Goal: Task Accomplishment & Management: Use online tool/utility

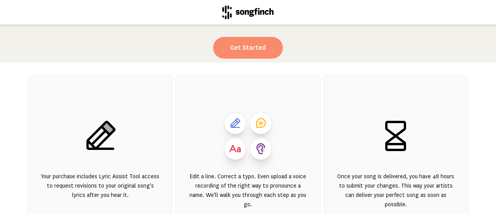
scroll to position [65, 0]
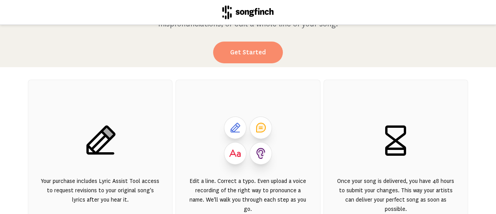
click at [245, 49] on link "Get Started" at bounding box center [248, 53] width 70 height 22
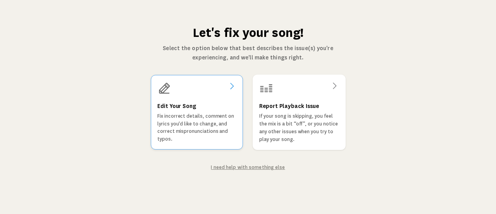
click at [185, 102] on h3 "Edit Your Song" at bounding box center [176, 105] width 39 height 9
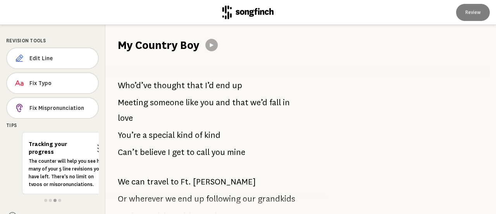
click at [214, 135] on span "kind" at bounding box center [212, 135] width 16 height 16
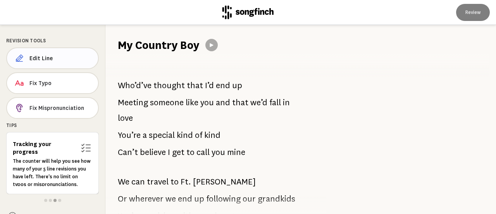
click at [44, 57] on span "Edit Line" at bounding box center [60, 58] width 62 height 8
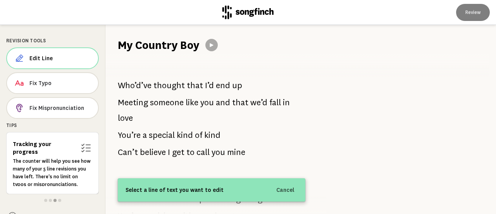
click at [223, 132] on div "Who’d’ve thought that I’d end up Meeting someone like you and that we’d fall in…" at bounding box center [212, 133] width 213 height 161
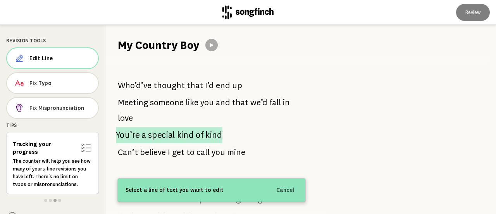
click at [213, 134] on span "kind" at bounding box center [214, 135] width 17 height 16
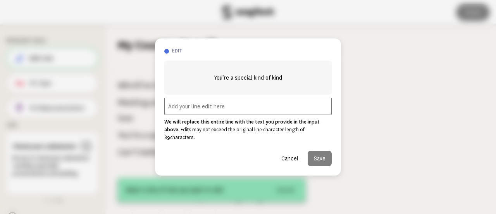
click at [199, 109] on input "text" at bounding box center [248, 106] width 168 height 17
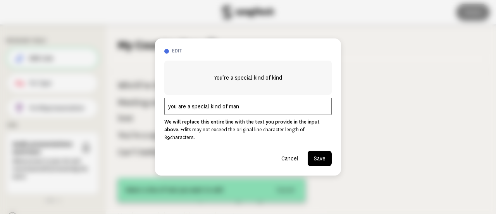
type input "you are a special kind of man"
click at [317, 152] on button "Save" at bounding box center [320, 158] width 24 height 16
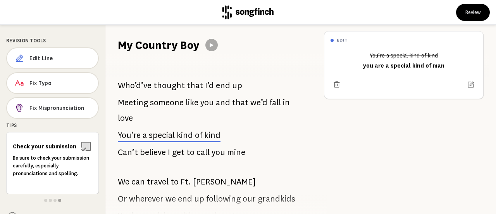
click at [216, 183] on span "[PERSON_NAME]" at bounding box center [224, 182] width 63 height 16
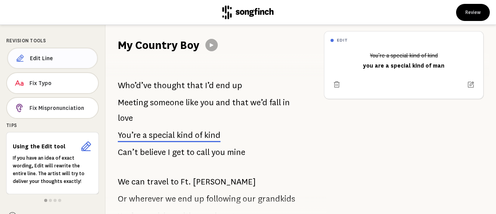
click at [43, 59] on span "Edit Line" at bounding box center [60, 58] width 61 height 8
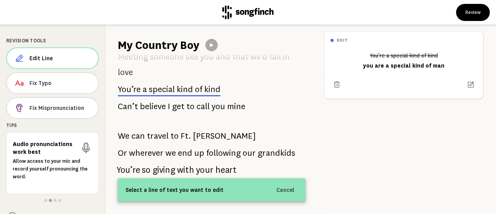
scroll to position [46, 0]
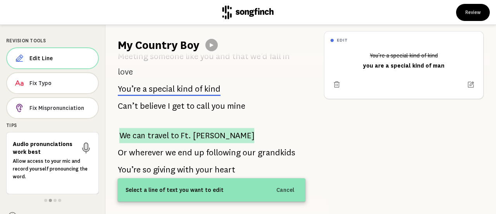
click at [156, 136] on span "travel" at bounding box center [158, 135] width 21 height 15
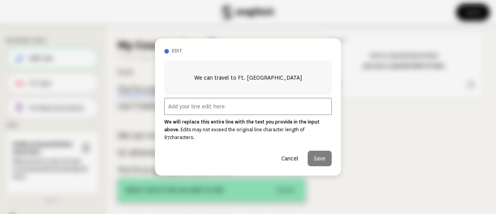
click at [180, 110] on input "text" at bounding box center [248, 106] width 168 height 17
type input "you take me to [PERSON_NAME]"
drag, startPoint x: 313, startPoint y: 154, endPoint x: 308, endPoint y: 154, distance: 5.1
click at [308, 154] on button "Save" at bounding box center [320, 158] width 24 height 16
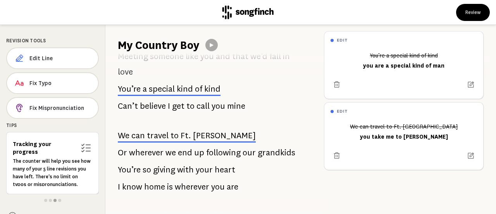
click at [196, 153] on span "up" at bounding box center [199, 153] width 10 height 16
click at [41, 57] on span "Edit Line" at bounding box center [61, 58] width 62 height 8
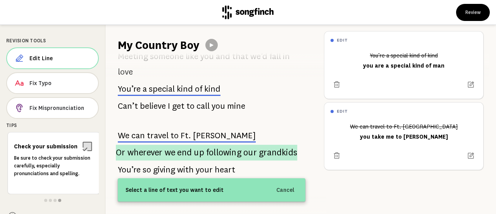
click at [156, 150] on span "wherever" at bounding box center [145, 153] width 35 height 16
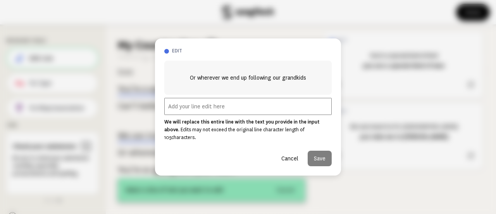
click at [175, 109] on input "text" at bounding box center [248, 106] width 168 height 17
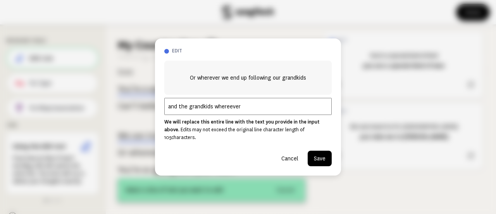
click at [223, 109] on input "and the grandkids whereever" at bounding box center [248, 106] width 168 height 17
click at [229, 111] on input "and the grandkids whereever" at bounding box center [248, 106] width 168 height 17
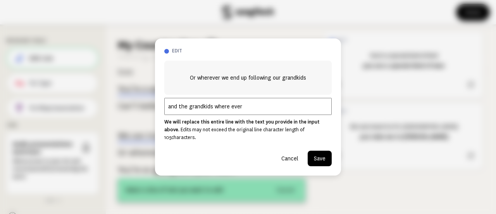
click at [242, 111] on input "and the grandkids where ever" at bounding box center [248, 106] width 168 height 17
type input "and the grandkids where ever they want to go"
click at [318, 153] on button "Save" at bounding box center [320, 158] width 24 height 16
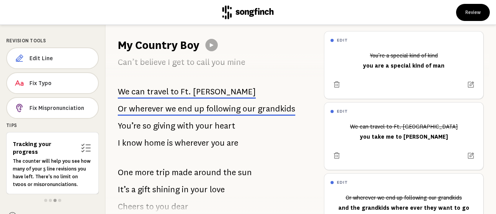
scroll to position [90, 0]
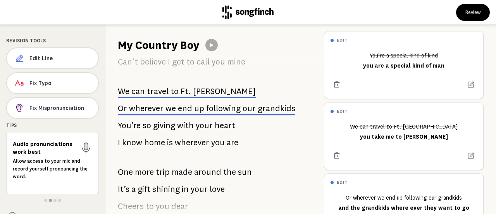
drag, startPoint x: 201, startPoint y: 142, endPoint x: 162, endPoint y: 142, distance: 39.2
click at [162, 142] on span "home" at bounding box center [154, 143] width 21 height 16
click at [49, 55] on span "Edit Line" at bounding box center [60, 58] width 62 height 8
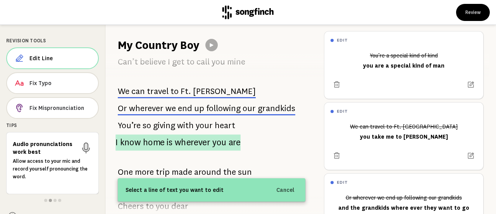
click at [165, 142] on p "I know home is wherever you are" at bounding box center [178, 142] width 125 height 16
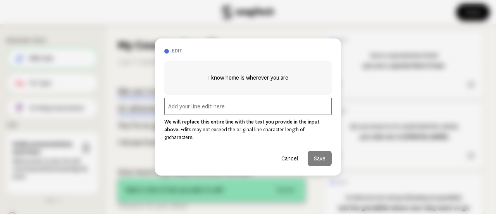
click at [175, 109] on input "text" at bounding box center [248, 106] width 168 height 17
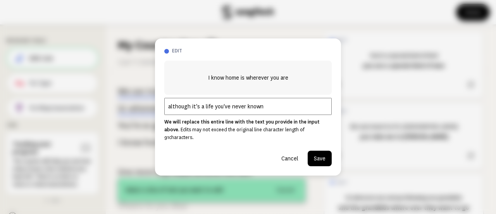
type input "although it's a life you've never known"
click at [314, 153] on button "Save" at bounding box center [320, 158] width 24 height 16
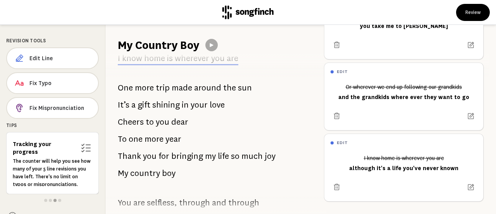
scroll to position [176, 0]
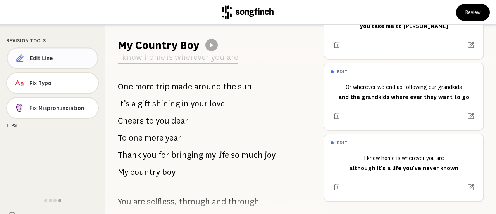
click at [43, 55] on span "Edit Line" at bounding box center [61, 58] width 62 height 8
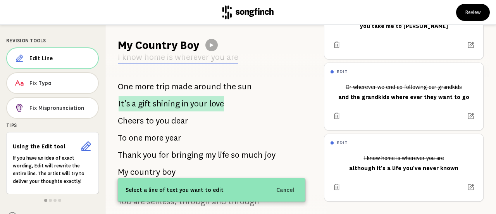
click at [157, 104] on span "shining" at bounding box center [166, 103] width 27 height 15
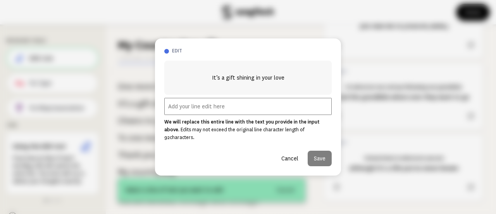
click at [179, 110] on input "text" at bounding box center [248, 106] width 168 height 17
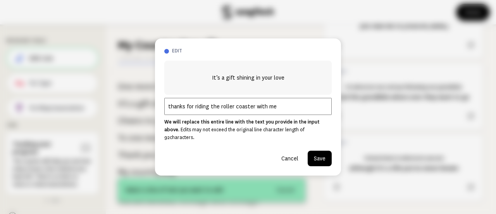
type input "thanks for riding the roller coaster with me"
click at [320, 154] on button "Save" at bounding box center [320, 158] width 24 height 16
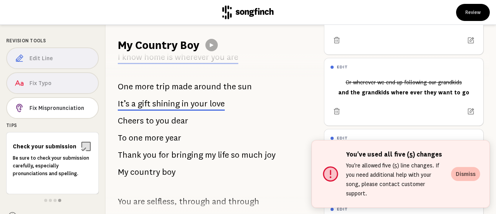
click at [463, 180] on button "Dismiss" at bounding box center [465, 174] width 29 height 14
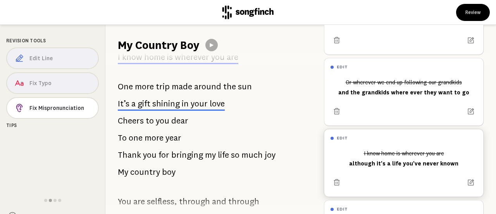
click at [387, 160] on div "I know home is wherever you are although it's a life you've never known" at bounding box center [404, 158] width 147 height 23
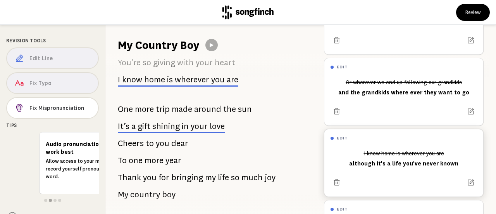
scroll to position [153, 0]
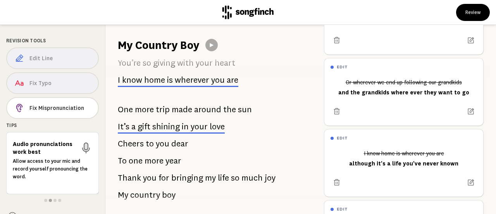
click at [211, 77] on span "you" at bounding box center [218, 79] width 14 height 9
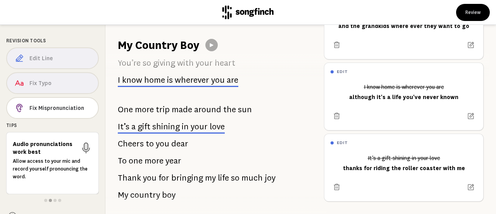
scroll to position [186, 0]
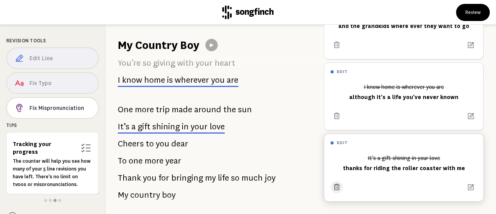
click at [338, 183] on icon at bounding box center [337, 187] width 8 height 8
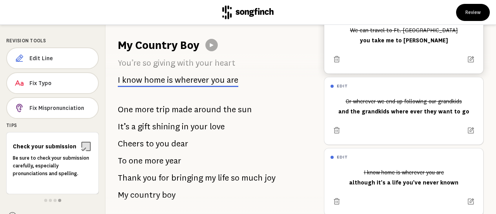
scroll to position [115, 0]
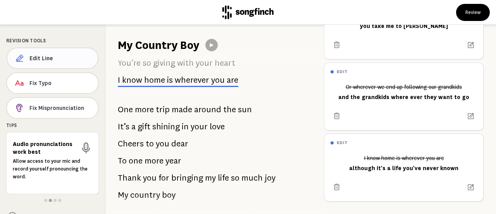
click at [48, 55] on span "Edit Line" at bounding box center [60, 58] width 62 height 8
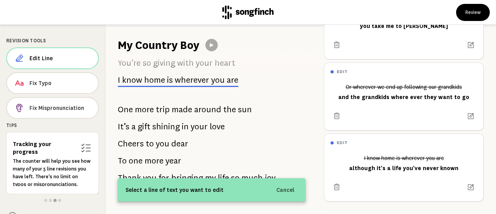
click at [184, 81] on span "wherever" at bounding box center [192, 79] width 35 height 9
click at [335, 184] on icon at bounding box center [337, 187] width 6 height 6
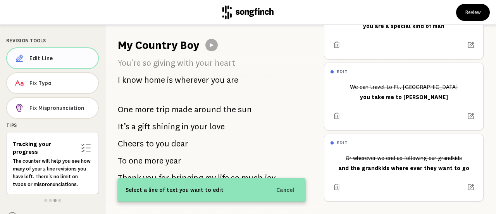
click at [52, 55] on span "Edit Line" at bounding box center [60, 58] width 62 height 8
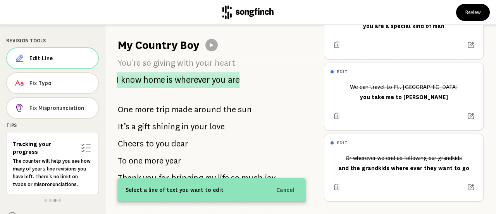
click at [160, 80] on span "home" at bounding box center [154, 80] width 21 height 16
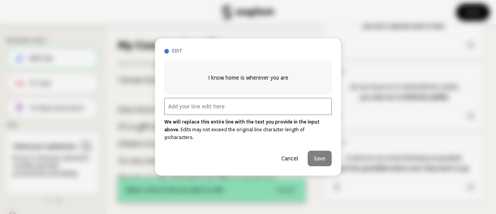
click at [181, 111] on input "text" at bounding box center [248, 106] width 168 height 17
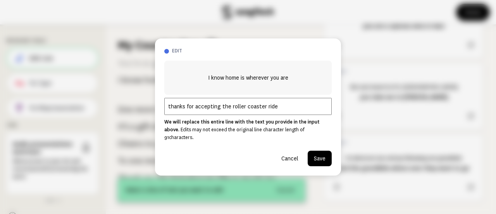
click at [210, 108] on input "thanks for accepting the roller coaster ride" at bounding box center [248, 106] width 168 height 17
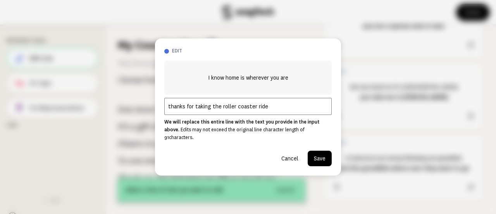
type input "thanks for taking the roller coaster ride"
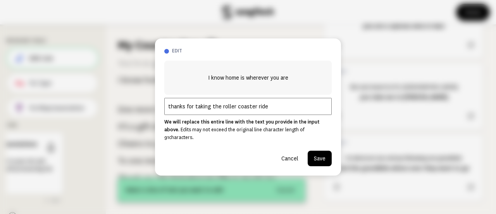
click at [316, 151] on button "Save" at bounding box center [320, 158] width 24 height 16
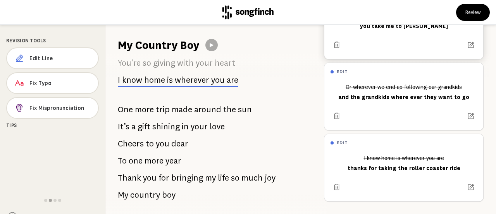
scroll to position [115, 0]
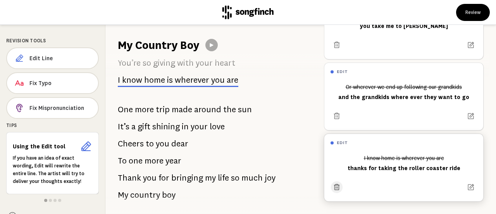
click at [337, 183] on icon at bounding box center [336, 186] width 7 height 7
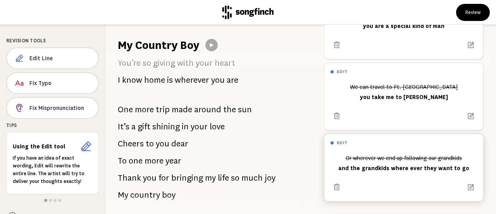
scroll to position [45, 0]
click at [40, 58] on span "Edit Line" at bounding box center [60, 58] width 62 height 8
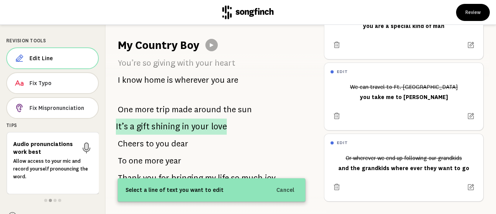
click at [165, 127] on span "shining" at bounding box center [166, 126] width 29 height 16
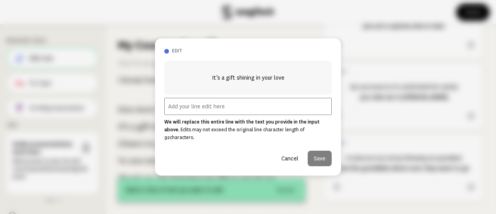
click at [182, 110] on input "text" at bounding box center [248, 106] width 168 height 17
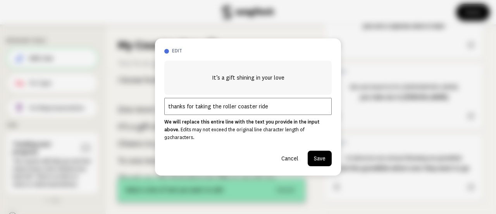
type input "thanks for taking the roller coaster ride"
click at [324, 156] on button "Save" at bounding box center [320, 158] width 24 height 16
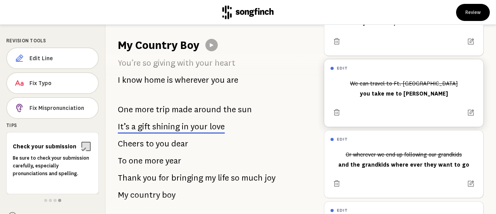
scroll to position [43, 0]
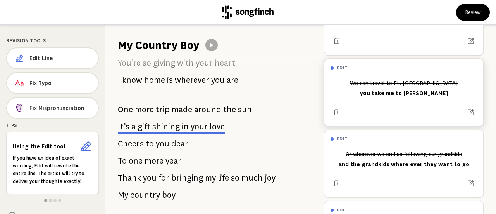
click at [401, 91] on div "We can travel to Ft. [PERSON_NAME] you take me to [GEOGRAPHIC_DATA]" at bounding box center [404, 87] width 147 height 23
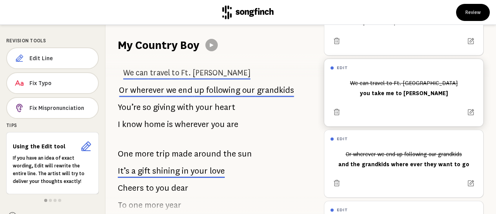
scroll to position [102, 0]
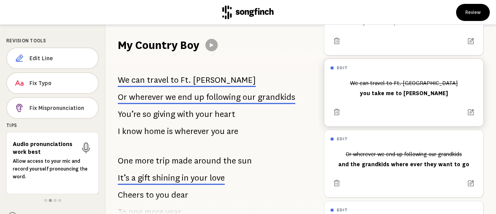
click at [402, 92] on div "We can travel to Ft. [PERSON_NAME] you take me to [GEOGRAPHIC_DATA]" at bounding box center [404, 87] width 147 height 23
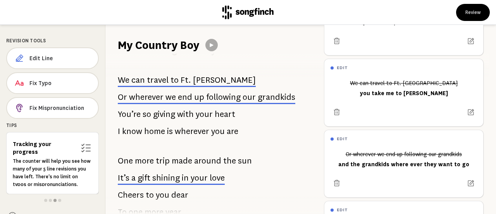
click at [183, 82] on span "Ft." at bounding box center [186, 79] width 10 height 9
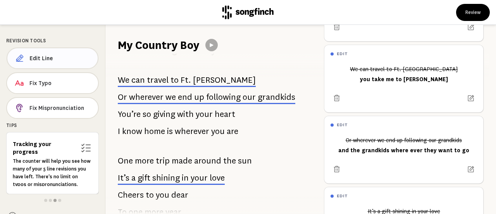
click at [45, 56] on span "Edit Line" at bounding box center [60, 58] width 62 height 8
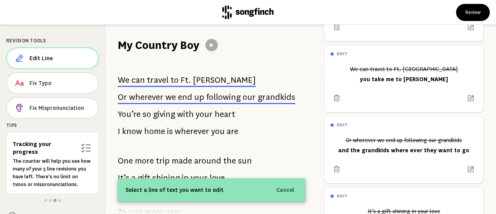
click at [162, 79] on span "travel" at bounding box center [158, 79] width 22 height 9
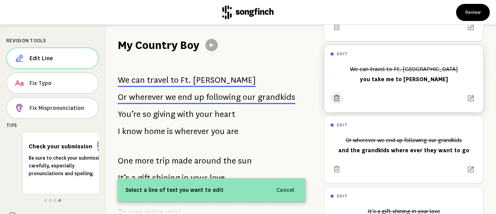
click at [339, 95] on icon at bounding box center [337, 98] width 6 height 6
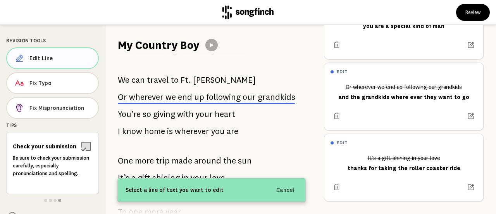
click at [44, 55] on span "Edit Line" at bounding box center [60, 58] width 62 height 8
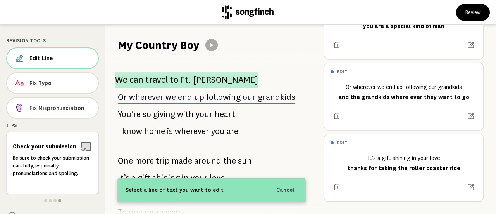
click at [154, 79] on span "travel" at bounding box center [156, 80] width 22 height 16
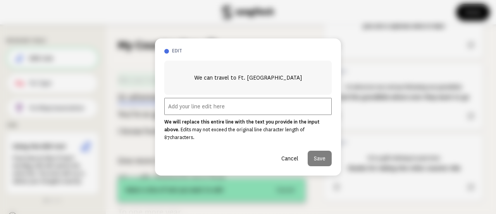
scroll to position [237, 0]
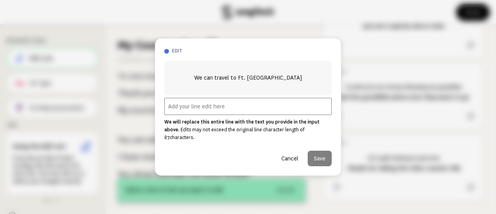
click at [186, 111] on input "text" at bounding box center [248, 106] width 168 height 17
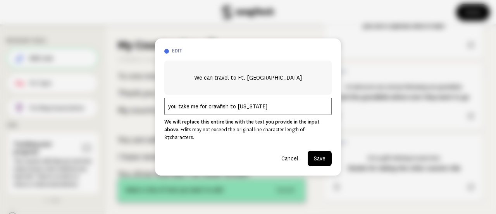
type input "you take me for crawfish to [US_STATE]"
click at [317, 154] on button "Save" at bounding box center [320, 158] width 24 height 16
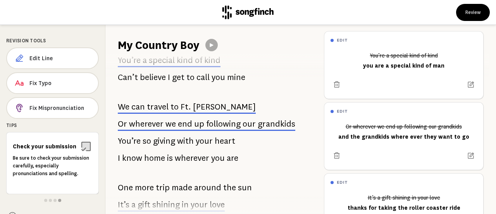
scroll to position [86, 0]
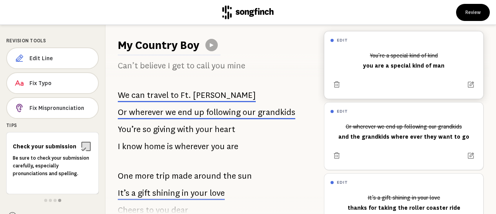
click at [340, 59] on div "You’re a special kind of kind you are a special kind of man" at bounding box center [404, 60] width 147 height 23
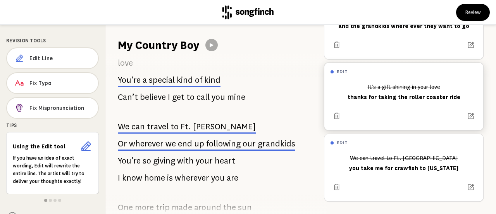
scroll to position [114, 0]
click at [340, 63] on div "edit" at bounding box center [404, 71] width 159 height 17
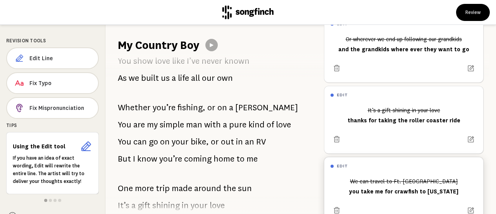
scroll to position [115, 0]
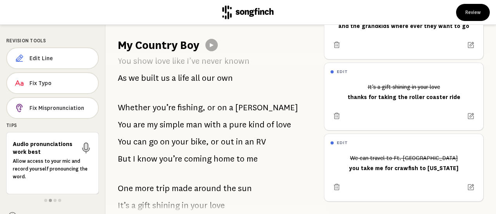
click at [133, 140] on p "You can go on your bike, or out in an RV" at bounding box center [192, 142] width 148 height 16
click at [44, 55] on span "Edit Line" at bounding box center [60, 58] width 62 height 8
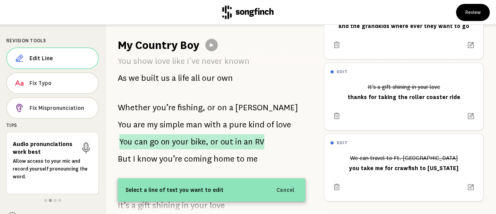
click at [138, 142] on span "can" at bounding box center [141, 141] width 13 height 15
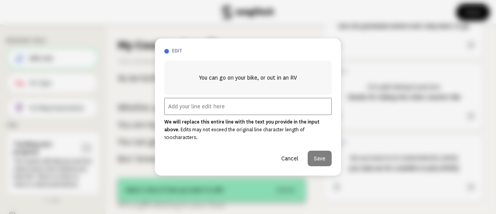
click at [182, 108] on input "text" at bounding box center [248, 106] width 168 height 17
click at [185, 110] on input "we can ride your bike or" at bounding box center [248, 106] width 168 height 17
click at [236, 111] on input "we could ride your bike or" at bounding box center [248, 106] width 168 height 17
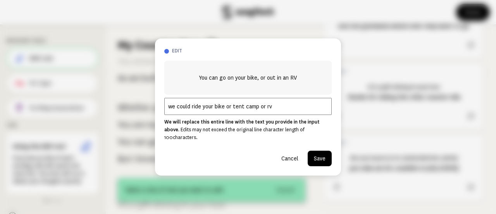
type input "we could ride your bike or tent camp or rv"
click at [320, 152] on button "Save" at bounding box center [320, 158] width 24 height 16
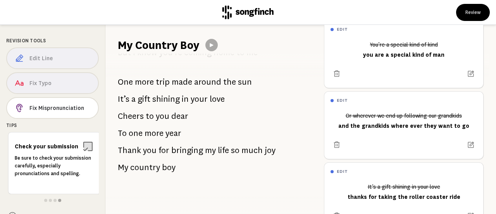
scroll to position [0, 0]
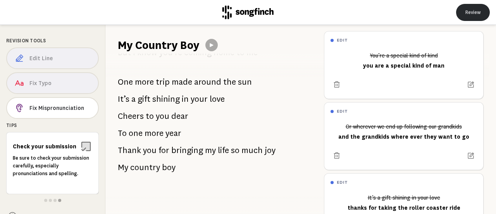
click at [472, 10] on button "Review" at bounding box center [474, 12] width 34 height 17
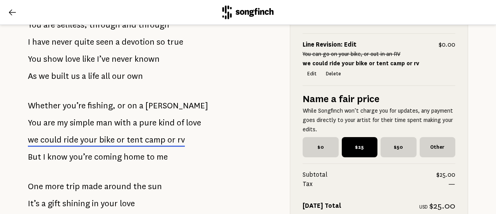
scroll to position [414, 0]
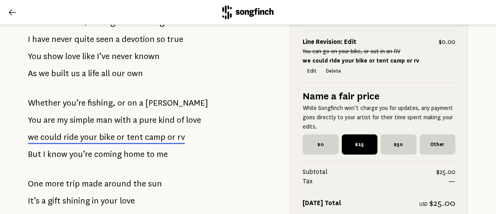
drag, startPoint x: 220, startPoint y: 122, endPoint x: 169, endPoint y: 99, distance: 56.4
click at [169, 99] on div "Who’d’ve thought that I’d end up Meeting someone like you and that we’d fall in…" at bounding box center [147, 28] width 262 height 630
click at [54, 134] on span "could" at bounding box center [50, 136] width 21 height 9
click at [64, 137] on span "ride" at bounding box center [71, 136] width 15 height 9
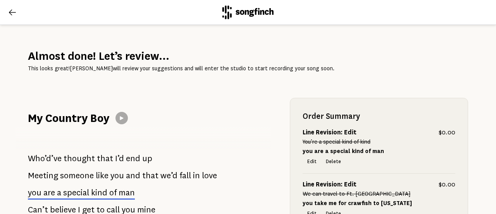
scroll to position [0, 0]
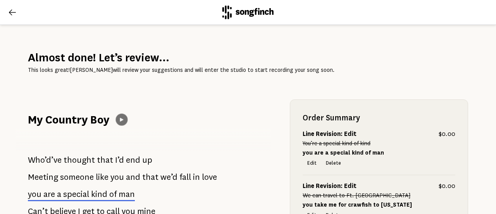
click at [122, 117] on icon at bounding box center [122, 119] width 6 height 6
click at [16, 13] on icon at bounding box center [12, 12] width 9 height 9
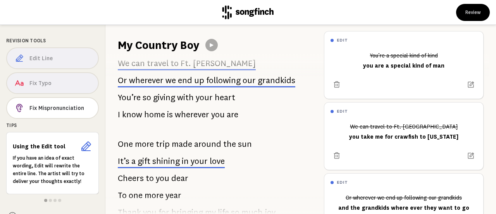
scroll to position [119, 0]
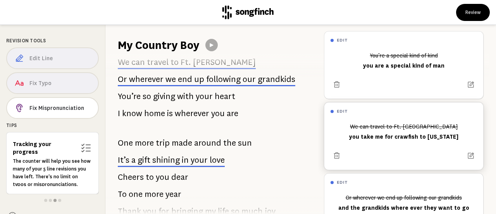
click at [340, 106] on div "edit" at bounding box center [404, 110] width 159 height 17
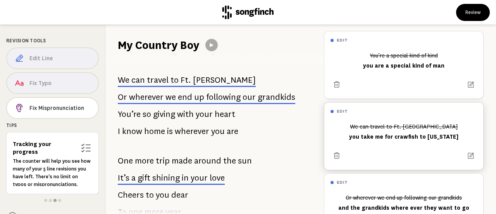
click at [342, 110] on h6 "edit" at bounding box center [342, 111] width 11 height 5
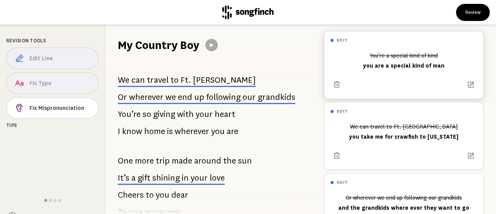
click at [343, 38] on h6 "edit" at bounding box center [342, 40] width 11 height 5
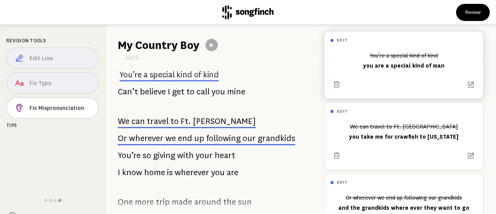
scroll to position [55, 0]
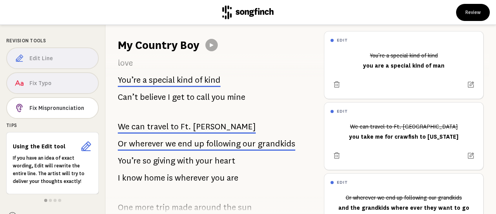
click at [202, 81] on p "You’re a special kind of kind" at bounding box center [169, 80] width 103 height 16
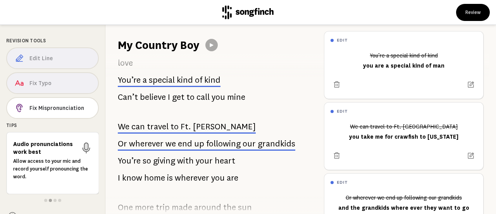
click at [202, 81] on p "You’re a special kind of kind" at bounding box center [169, 80] width 103 height 16
click at [337, 82] on icon at bounding box center [337, 84] width 6 height 6
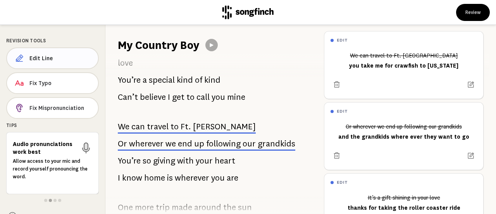
click at [46, 55] on span "Edit Line" at bounding box center [60, 58] width 62 height 8
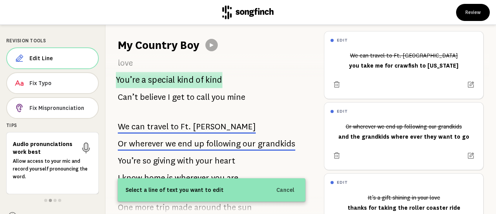
click at [171, 78] on span "special" at bounding box center [161, 80] width 27 height 16
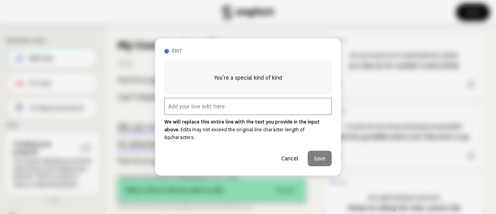
click at [183, 112] on input "text" at bounding box center [248, 106] width 168 height 17
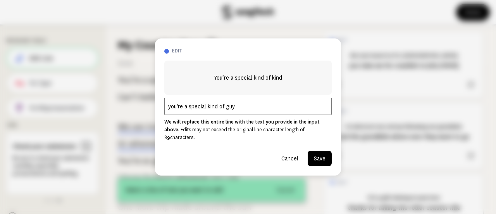
type input "you're a special kind of guy"
click at [323, 153] on button "Save" at bounding box center [320, 158] width 24 height 16
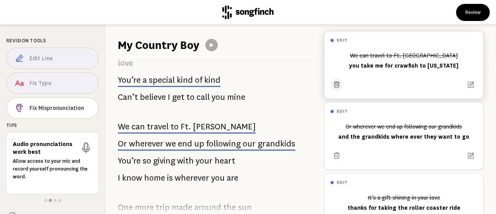
click at [336, 83] on icon at bounding box center [337, 84] width 7 height 7
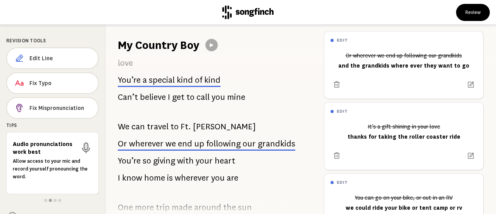
click at [161, 127] on span "travel" at bounding box center [158, 127] width 22 height 16
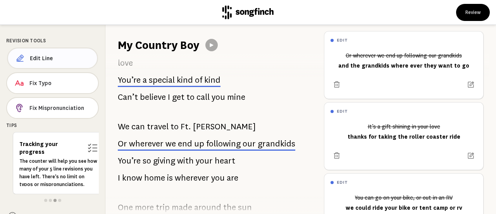
click at [44, 54] on span "Edit Line" at bounding box center [60, 58] width 61 height 8
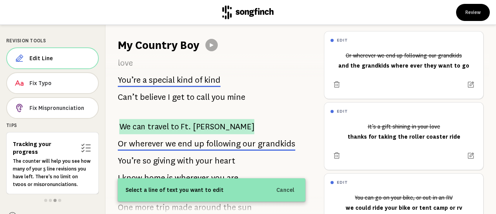
click at [178, 125] on p "We can travel to Ft. [GEOGRAPHIC_DATA]" at bounding box center [186, 126] width 135 height 15
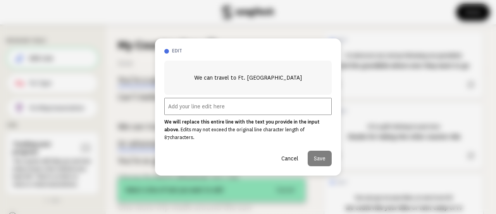
click at [183, 109] on input "text" at bounding box center [248, 106] width 168 height 17
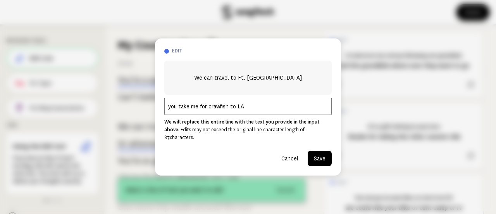
type input "you take me for crawfish to LA"
click at [327, 154] on button "Save" at bounding box center [320, 158] width 24 height 16
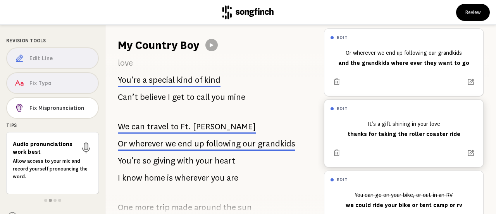
scroll to position [0, 0]
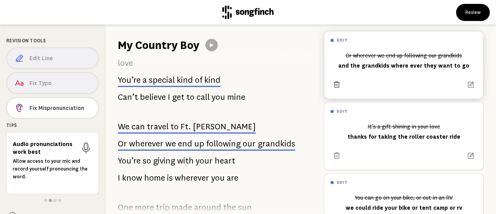
click at [337, 83] on icon at bounding box center [337, 85] width 8 height 8
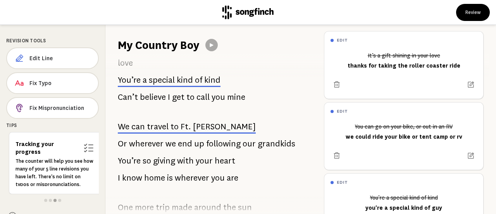
click at [184, 142] on span "end" at bounding box center [185, 144] width 14 height 16
click at [37, 58] on span "Edit Line" at bounding box center [60, 58] width 62 height 8
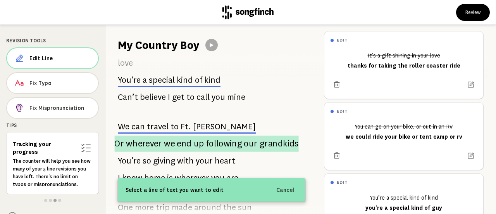
click at [169, 143] on span "we" at bounding box center [169, 143] width 11 height 16
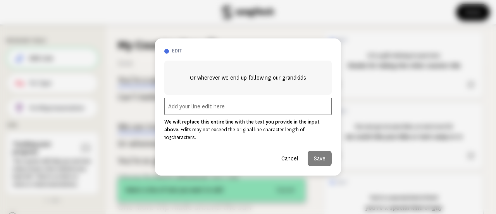
click at [186, 109] on input "text" at bounding box center [248, 106] width 168 height 17
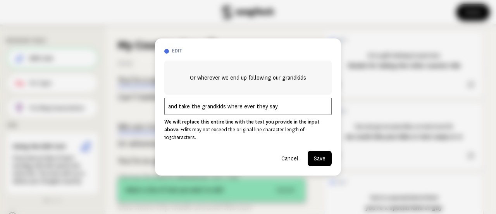
type input "and take the grandkids where ever they say"
click at [323, 150] on button "Save" at bounding box center [320, 158] width 24 height 16
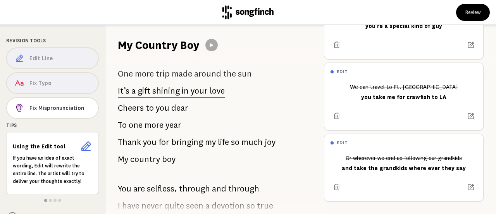
scroll to position [189, 0]
click at [479, 9] on button "Review" at bounding box center [474, 12] width 34 height 17
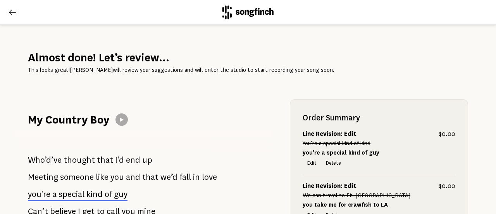
click at [11, 10] on icon at bounding box center [12, 12] width 7 height 6
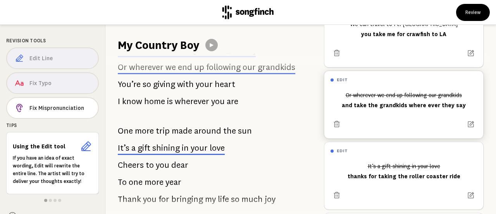
scroll to position [104, 0]
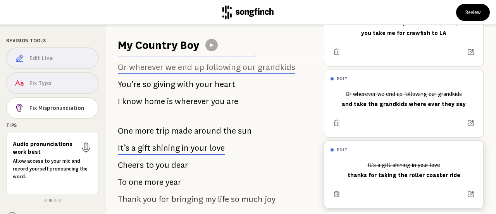
click at [337, 194] on icon at bounding box center [336, 193] width 7 height 7
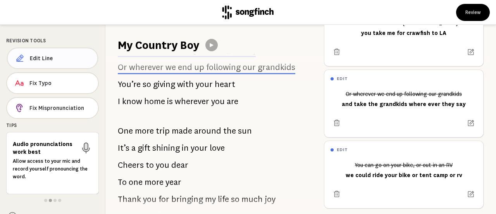
click at [44, 55] on span "Edit Line" at bounding box center [61, 58] width 62 height 8
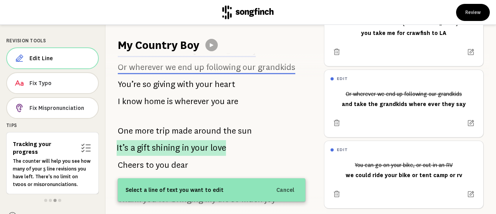
click at [191, 147] on span "your" at bounding box center [199, 148] width 17 height 16
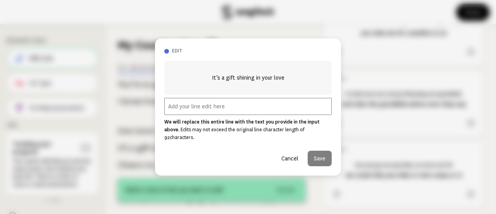
click at [178, 107] on input "text" at bounding box center [248, 106] width 168 height 17
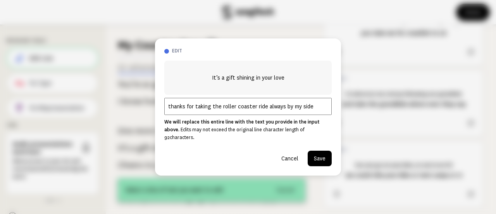
type input "thanks for taking the roller coaster ride always by my side"
click at [321, 151] on button "Save" at bounding box center [320, 158] width 24 height 16
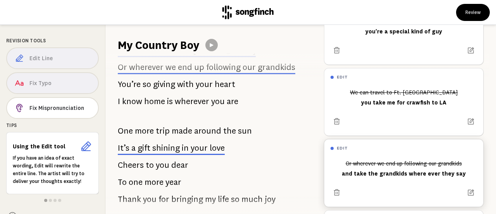
scroll to position [0, 0]
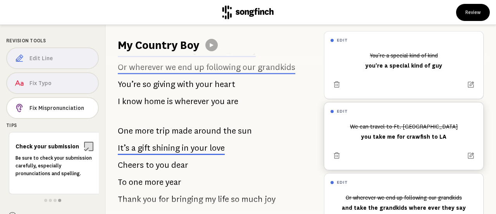
click at [340, 109] on h6 "edit" at bounding box center [342, 111] width 11 height 5
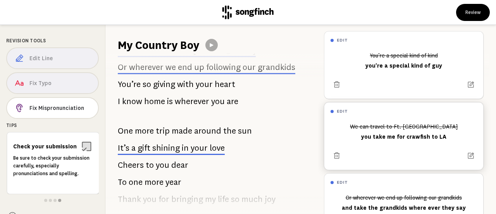
scroll to position [102, 0]
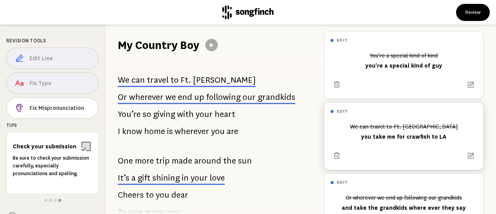
click at [435, 135] on div "We can travel to Ft. [PERSON_NAME] you take me for crawfish to LA" at bounding box center [404, 131] width 147 height 23
click at [467, 154] on icon at bounding box center [471, 156] width 8 height 8
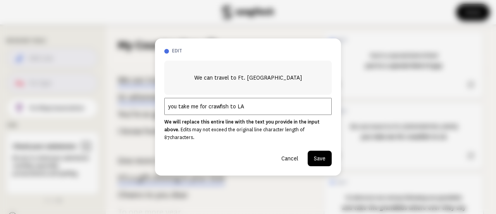
click at [239, 111] on input "you take me for crawfish to LA" at bounding box center [248, 106] width 168 height 17
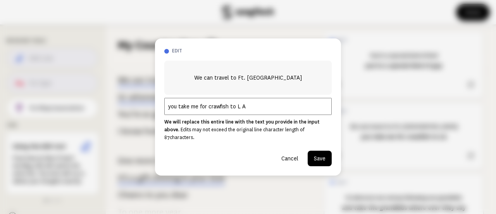
click at [249, 111] on input "you take me for crawfish to L A" at bounding box center [248, 106] width 168 height 17
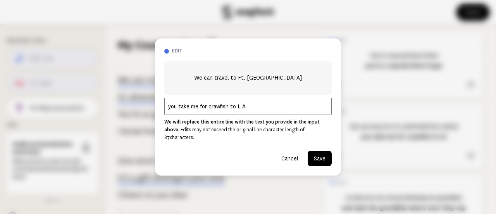
type input "you take me for crawfish to L A"
click at [315, 154] on button "Save" at bounding box center [320, 158] width 24 height 16
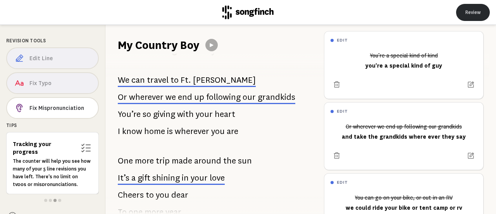
click at [472, 7] on button "Review" at bounding box center [474, 12] width 34 height 17
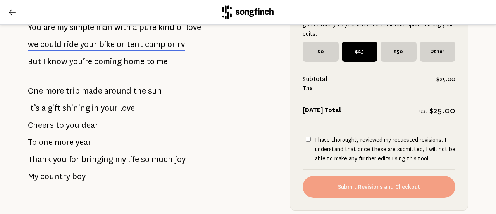
scroll to position [507, 0]
click at [90, 45] on span "your" at bounding box center [88, 43] width 17 height 9
click at [12, 10] on icon at bounding box center [12, 12] width 9 height 9
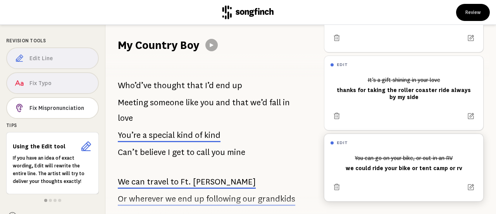
scroll to position [192, 0]
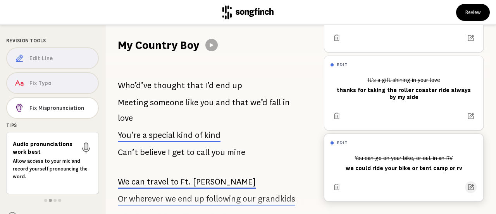
click at [468, 183] on icon at bounding box center [471, 186] width 7 height 7
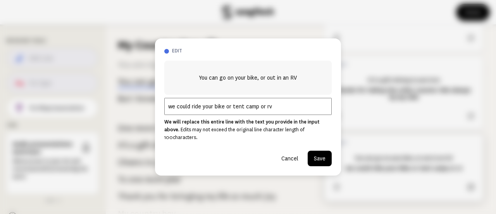
scroll to position [412, 0]
click at [224, 110] on input "we could ride your bike or tent camp or rv" at bounding box center [248, 106] width 168 height 17
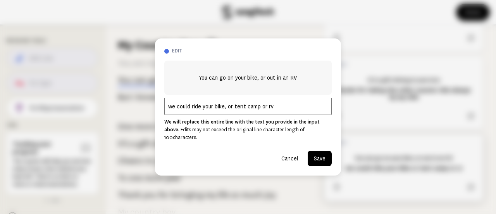
click at [260, 111] on input "we could ride your bike, or tent camp or rv" at bounding box center [248, 106] width 168 height 17
type input "we could ride your bike, or tent camp, or rv"
click at [323, 153] on button "Save" at bounding box center [320, 158] width 24 height 16
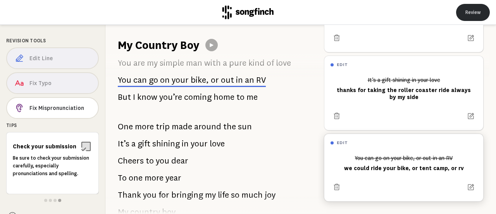
click at [469, 10] on button "Review" at bounding box center [474, 12] width 34 height 17
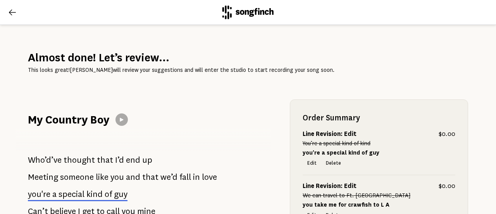
click at [12, 12] on icon at bounding box center [12, 12] width 9 height 9
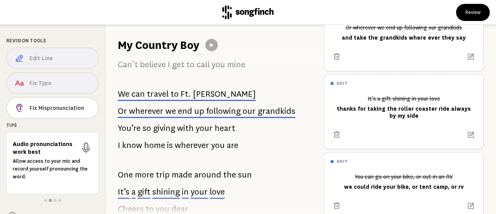
scroll to position [174, 0]
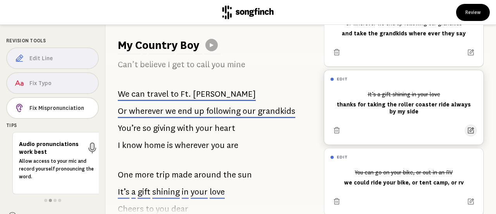
click at [469, 130] on icon at bounding box center [472, 130] width 6 height 6
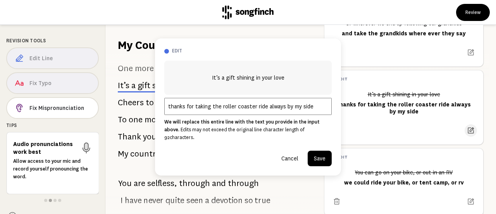
scroll to position [199, 0]
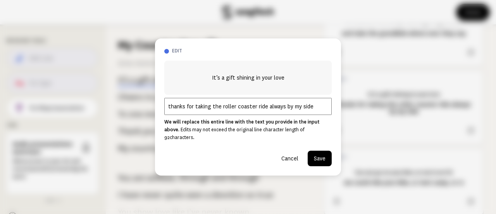
click at [265, 110] on input "thanks for taking the roller coaster ride always by my side" at bounding box center [248, 106] width 168 height 17
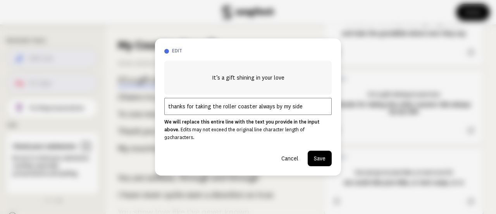
click at [300, 109] on input "thanks for taking the roller coaster always by my side" at bounding box center [248, 106] width 168 height 17
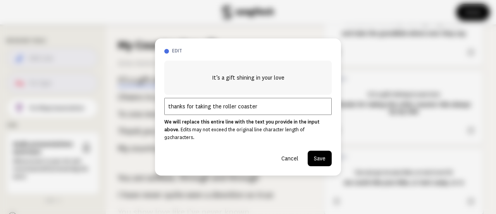
click at [209, 109] on input "thanks for taking the roller coaster" at bounding box center [248, 106] width 168 height 17
type input "thanks for choosing the roller coaster"
click at [317, 154] on button "Save" at bounding box center [320, 158] width 24 height 16
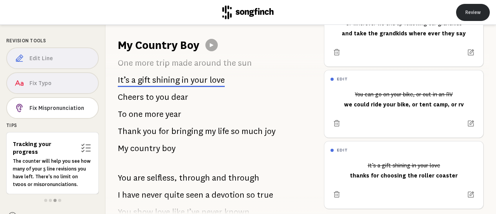
click at [471, 11] on button "Review" at bounding box center [474, 12] width 34 height 17
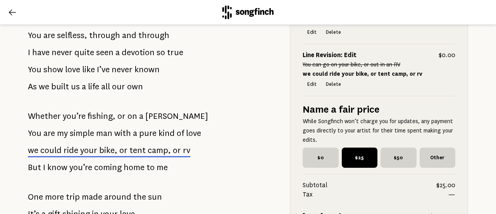
scroll to position [399, 0]
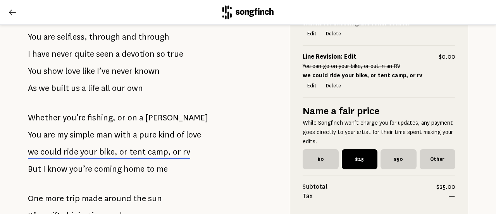
click at [14, 12] on icon at bounding box center [12, 12] width 7 height 6
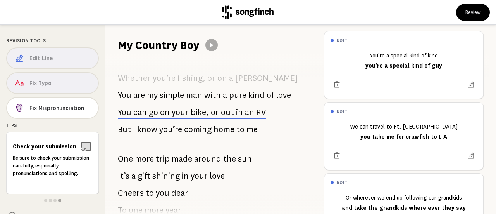
scroll to position [378, 0]
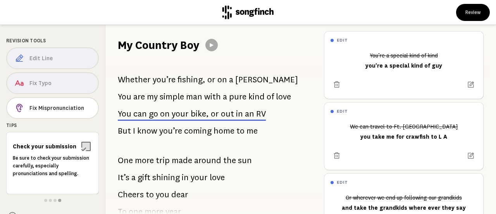
click at [43, 55] on div "Edit Line Fix Typo Fix Mispronunciation" at bounding box center [52, 84] width 93 height 74
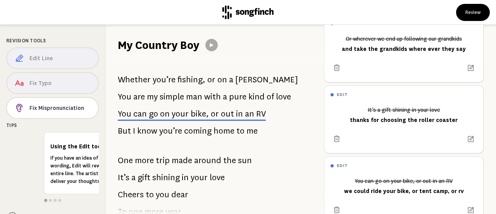
scroll to position [186, 0]
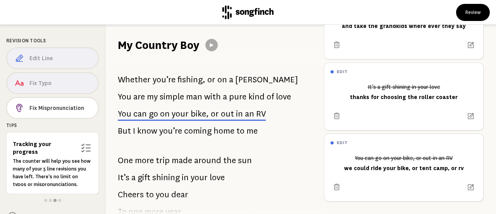
click at [147, 130] on span "know" at bounding box center [147, 131] width 20 height 16
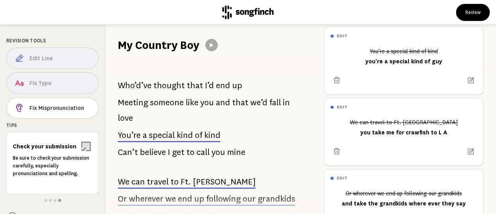
scroll to position [0, 0]
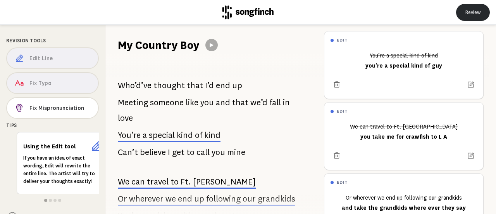
click at [469, 11] on button "Review" at bounding box center [474, 12] width 34 height 17
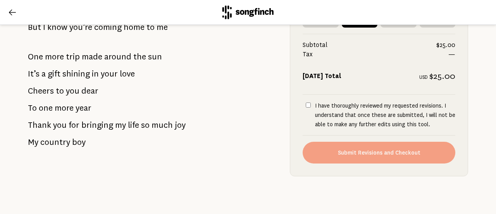
scroll to position [541, 0]
click at [306, 107] on input "I have thoroughly reviewed my requested revisions. I understand that once these…" at bounding box center [308, 104] width 5 height 5
checkbox input "true"
